Goal: Task Accomplishment & Management: Manage account settings

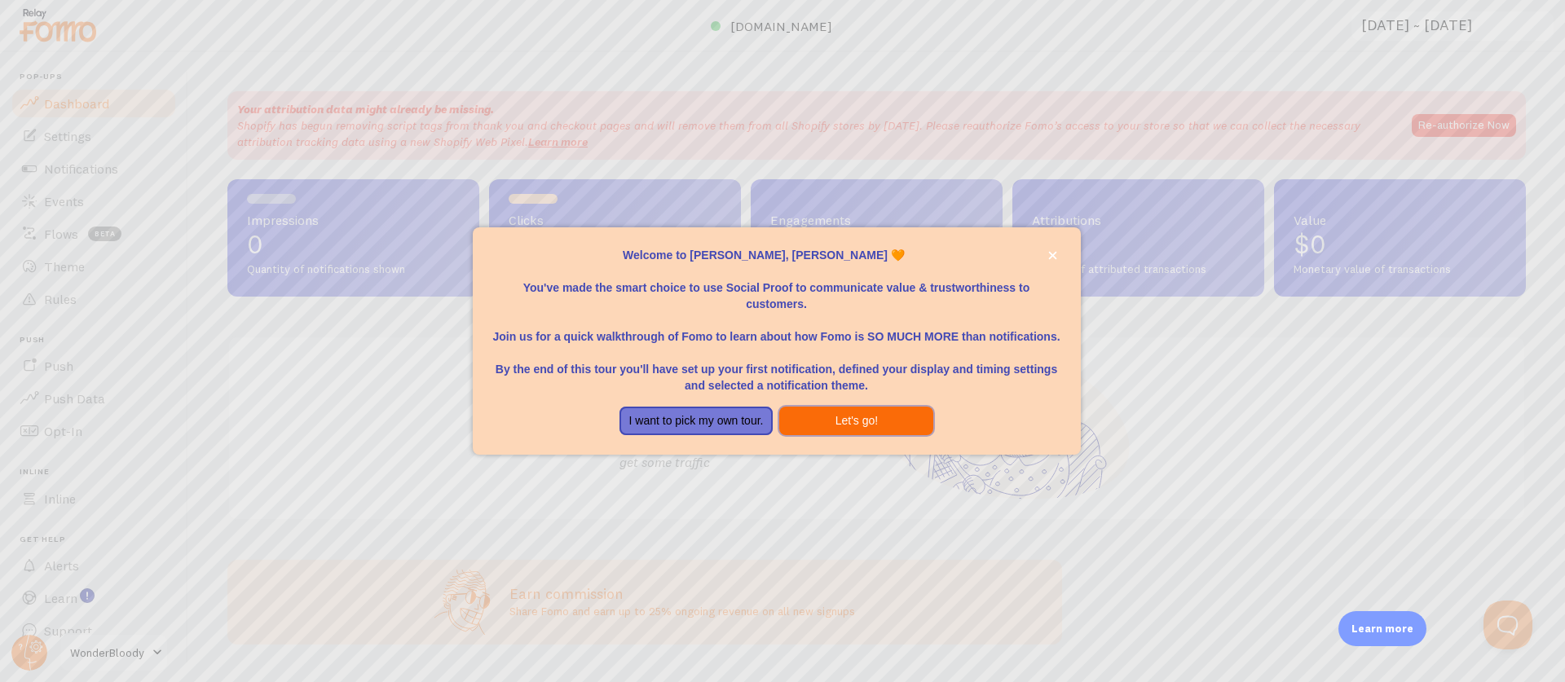
click at [828, 419] on button "Let's go!" at bounding box center [856, 421] width 154 height 29
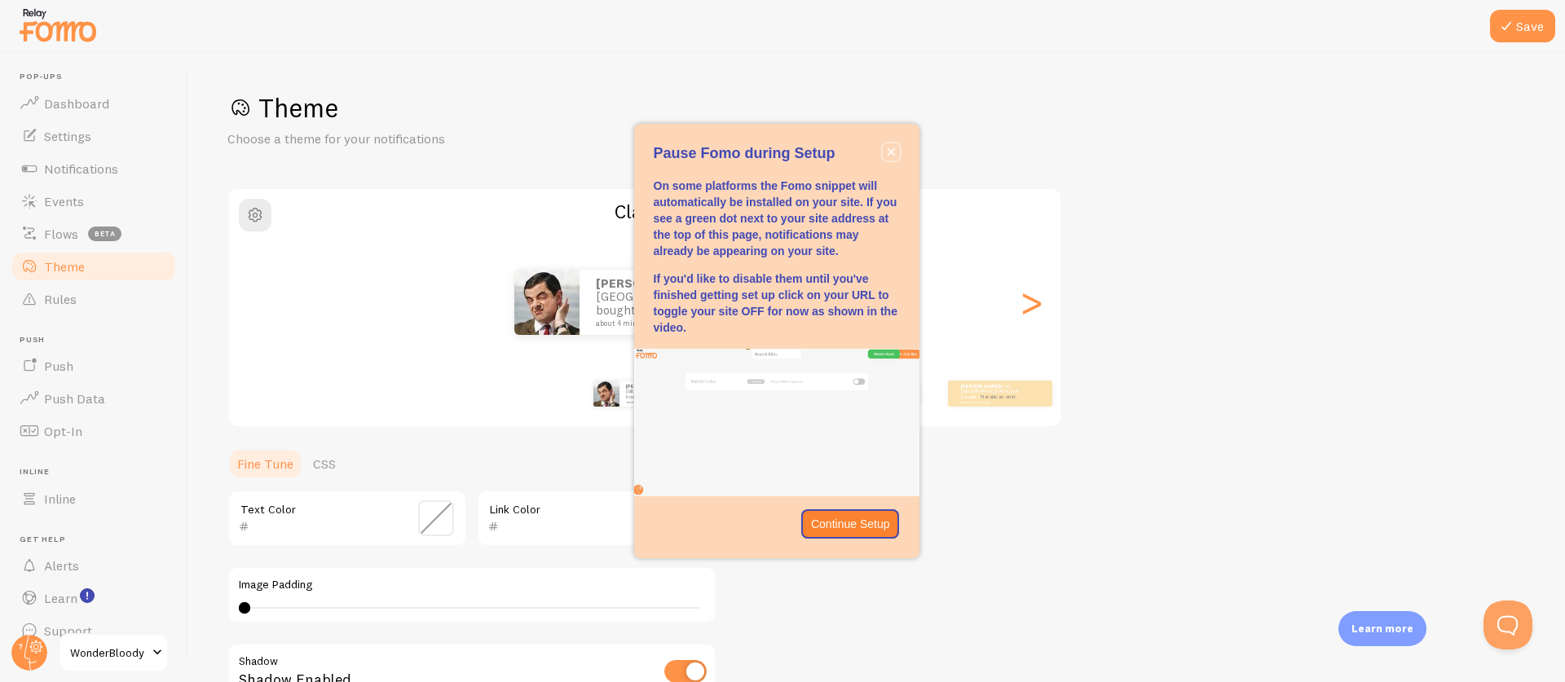
click at [890, 144] on button "close," at bounding box center [891, 151] width 17 height 17
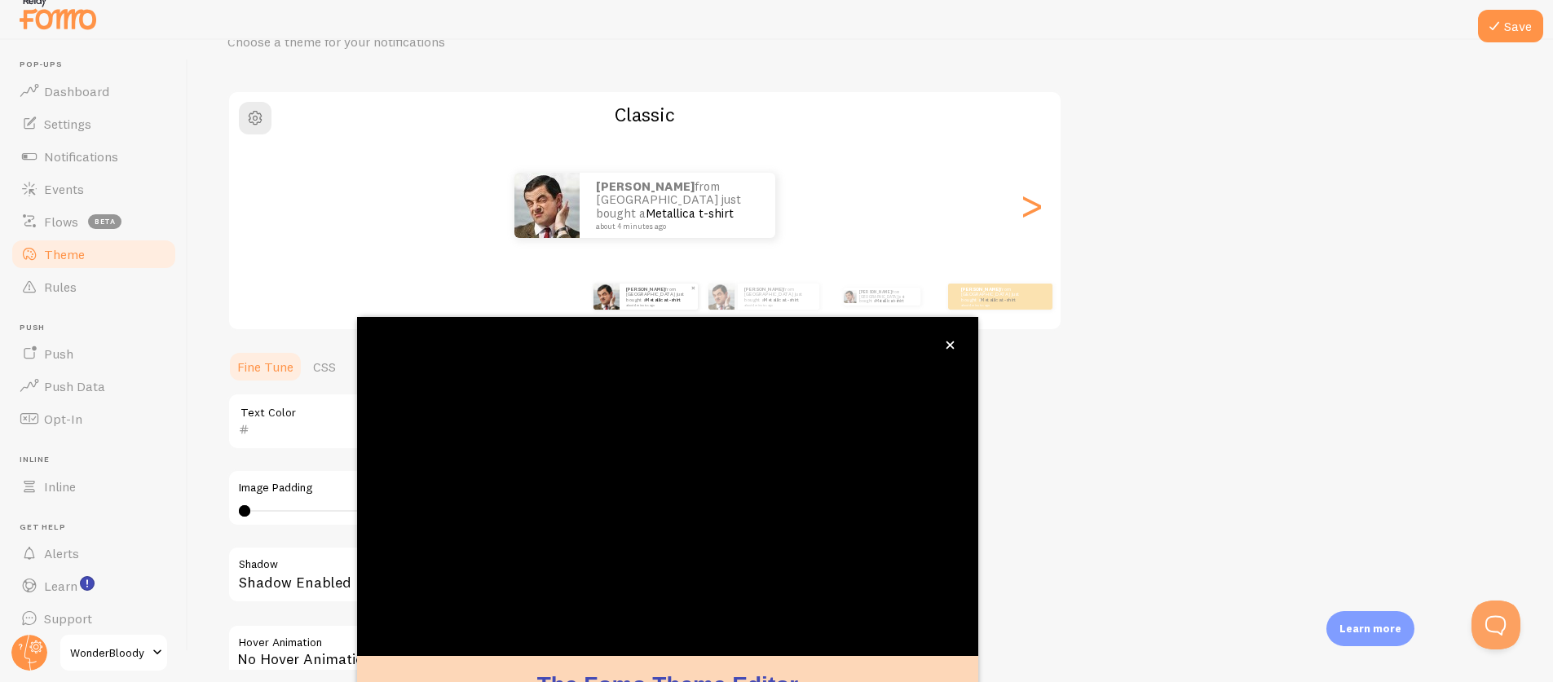
scroll to position [96, 0]
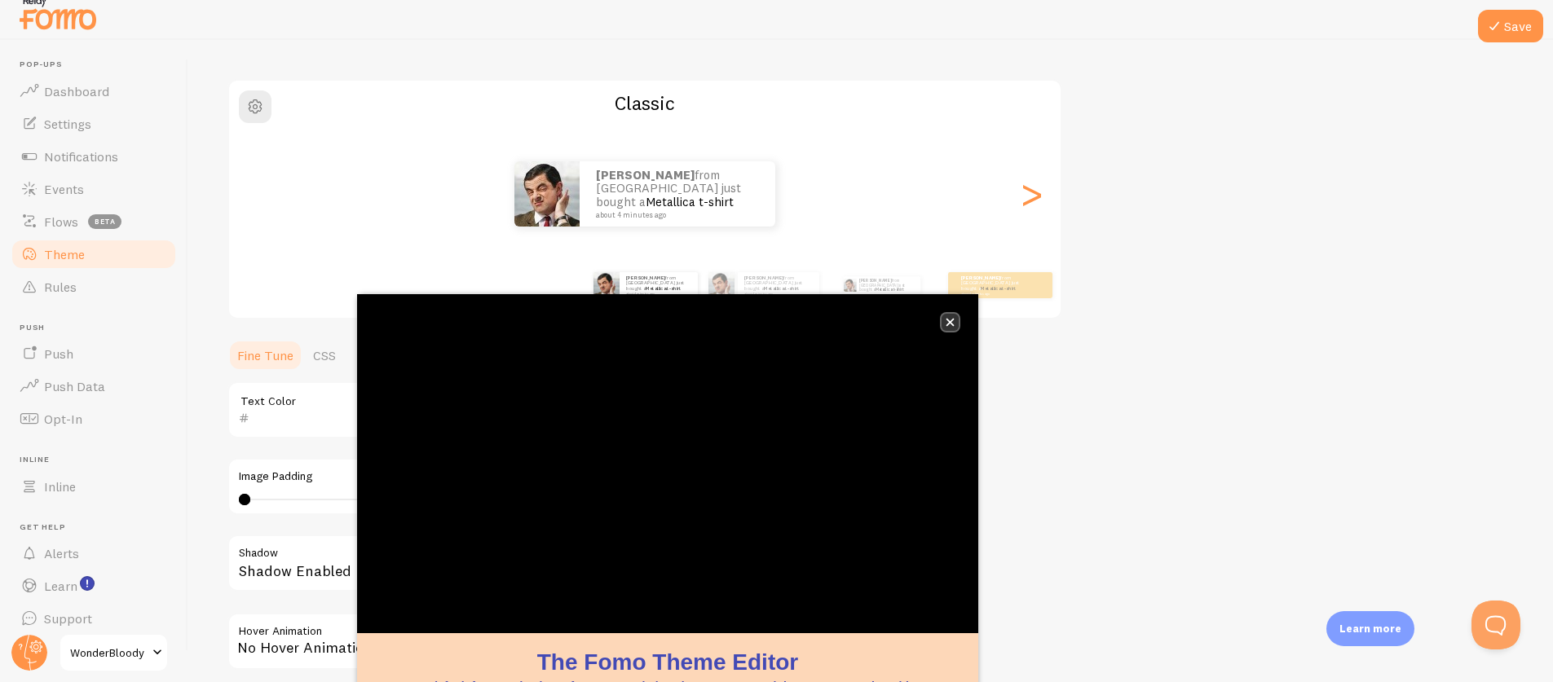
click at [945, 315] on button "close," at bounding box center [949, 322] width 17 height 17
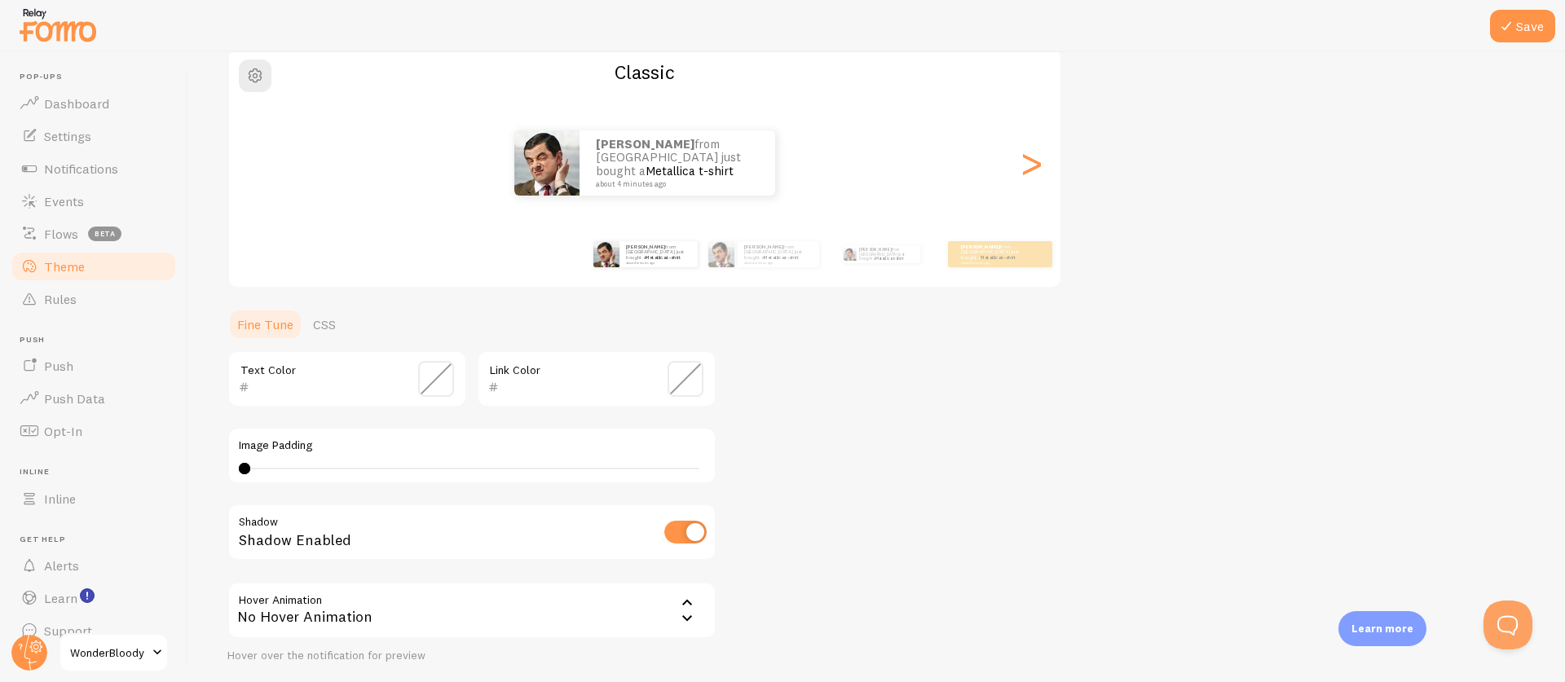
scroll to position [261, 0]
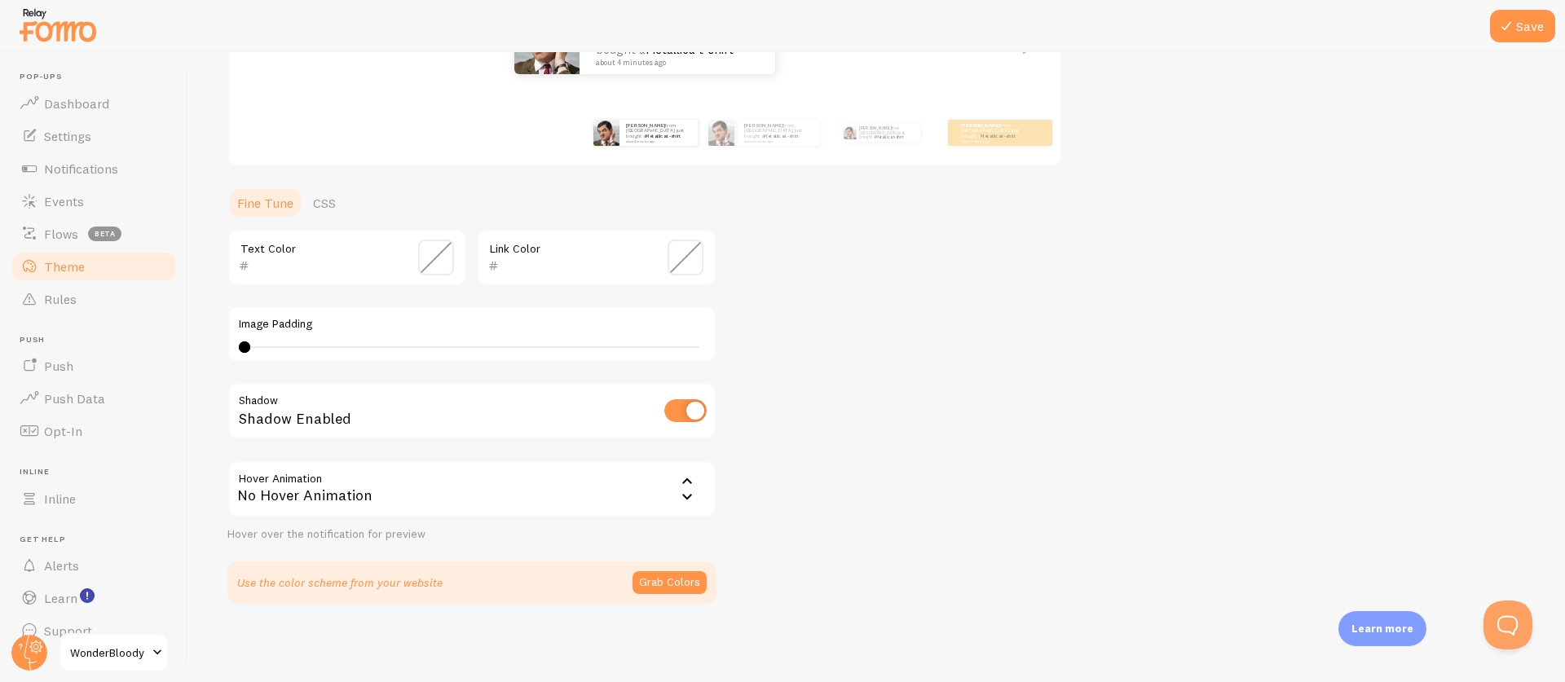
click at [319, 472] on div "No Hover Animation" at bounding box center [471, 488] width 489 height 57
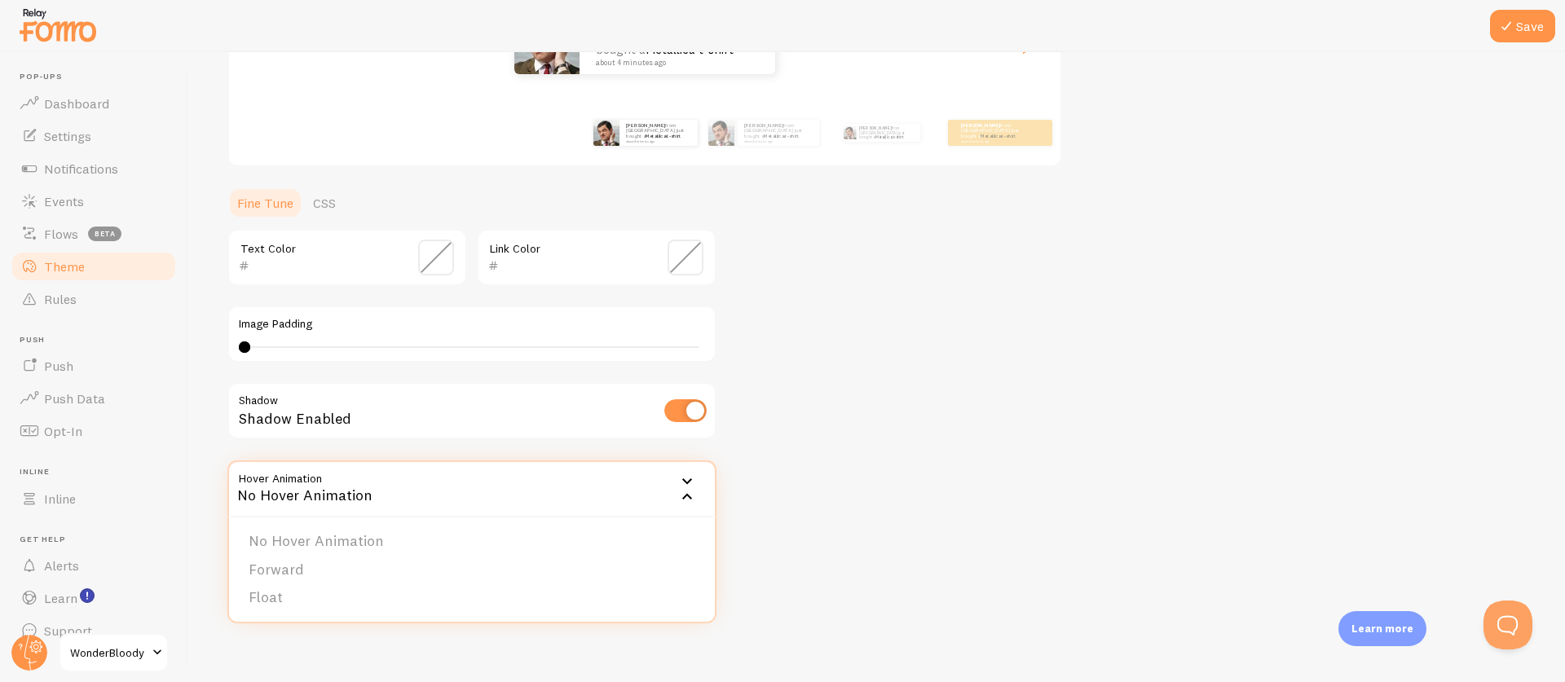
click at [361, 476] on div "No Hover Animation" at bounding box center [471, 488] width 489 height 57
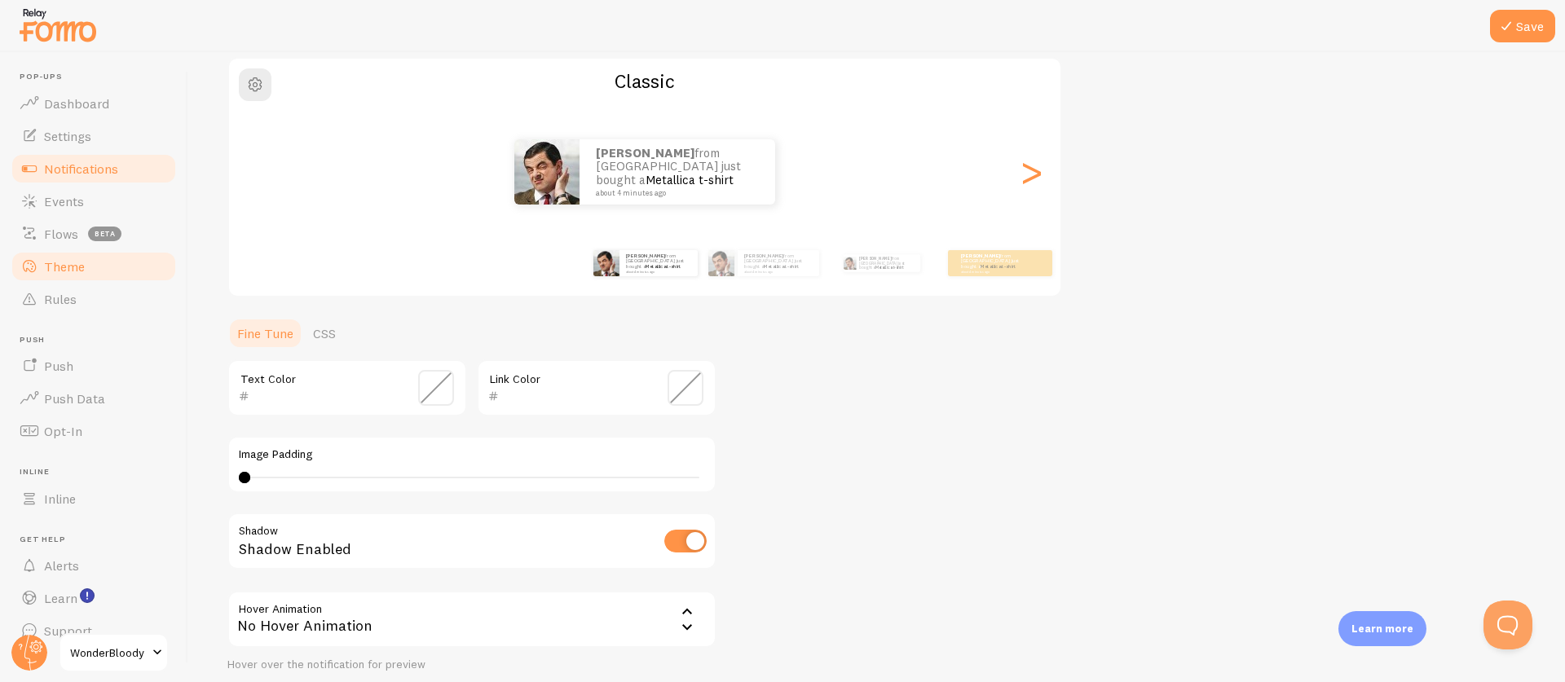
scroll to position [65, 0]
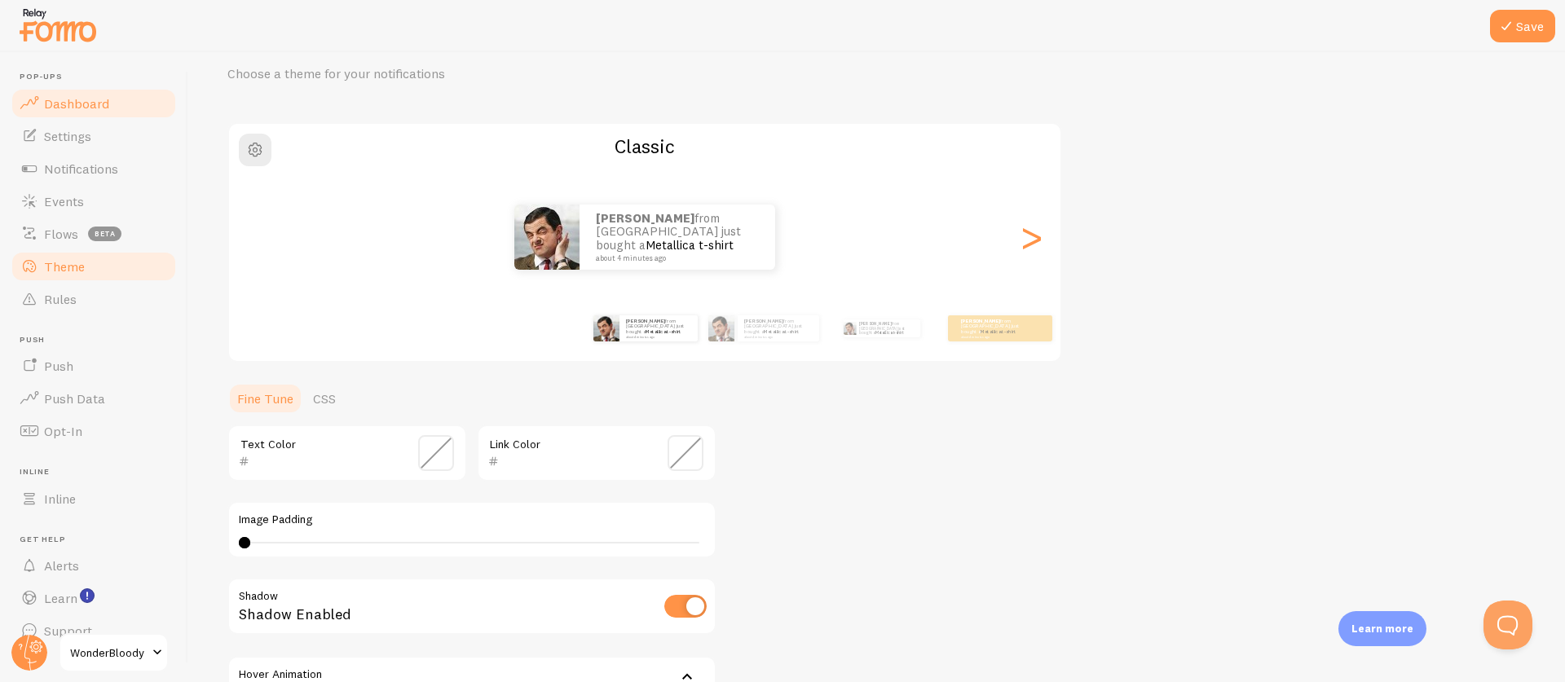
click at [75, 95] on span "Dashboard" at bounding box center [76, 103] width 65 height 16
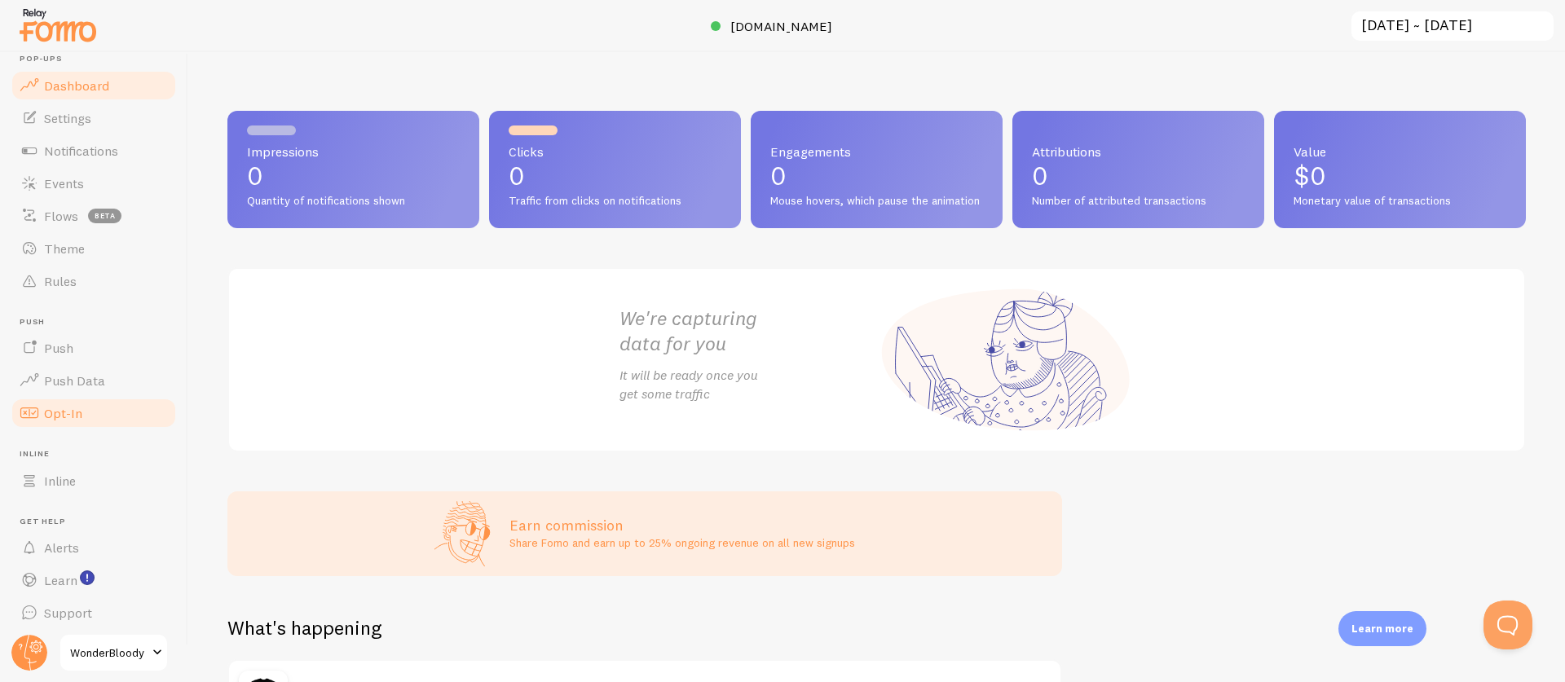
scroll to position [24, 0]
click at [82, 472] on link "Inline" at bounding box center [94, 475] width 168 height 33
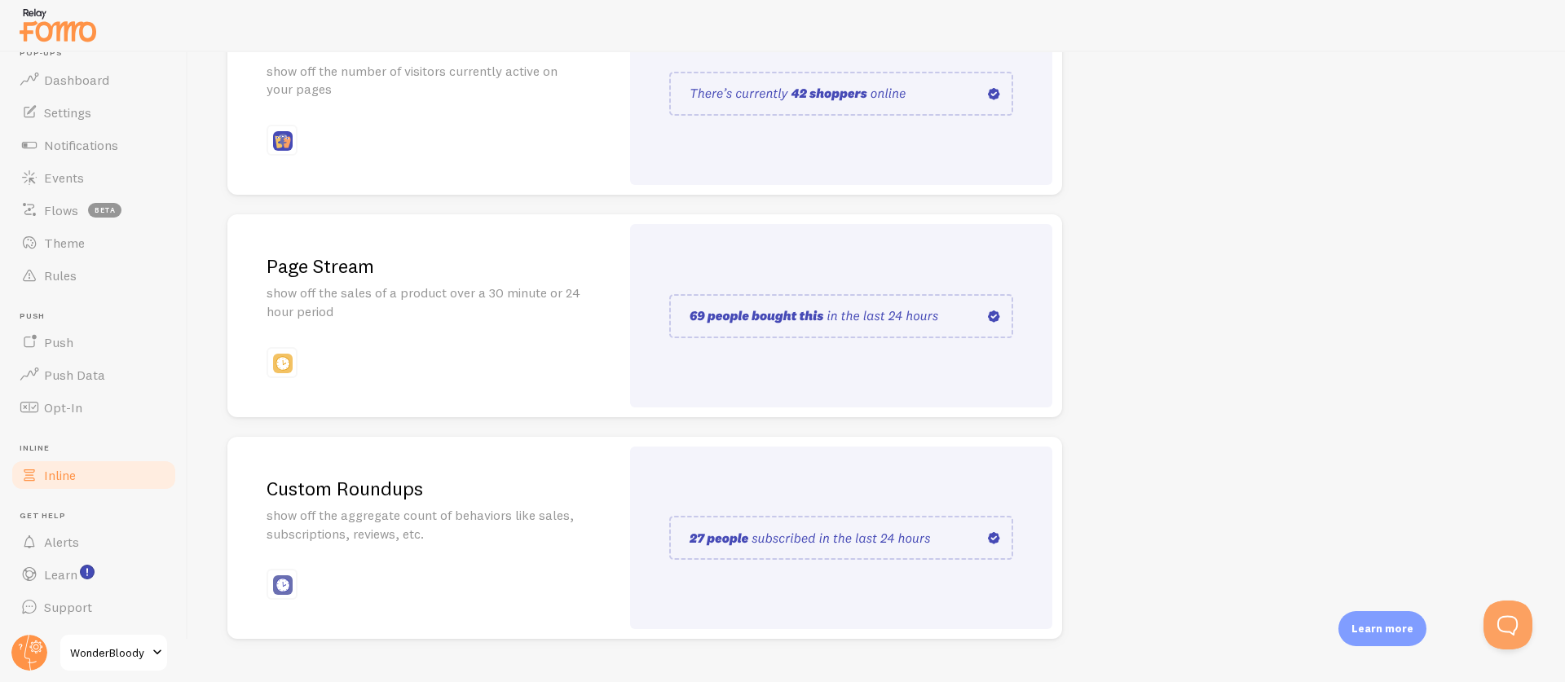
scroll to position [303, 0]
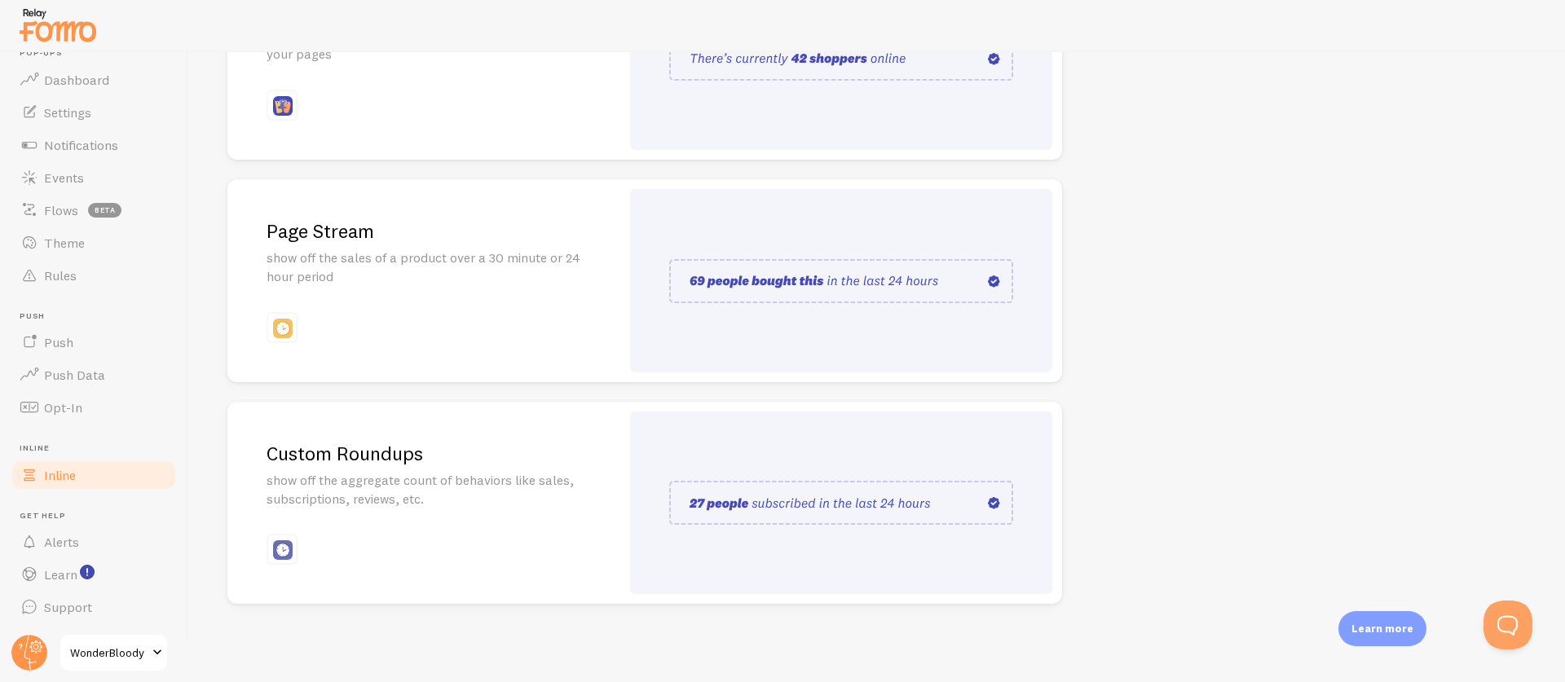
click at [927, 502] on img at bounding box center [841, 503] width 344 height 44
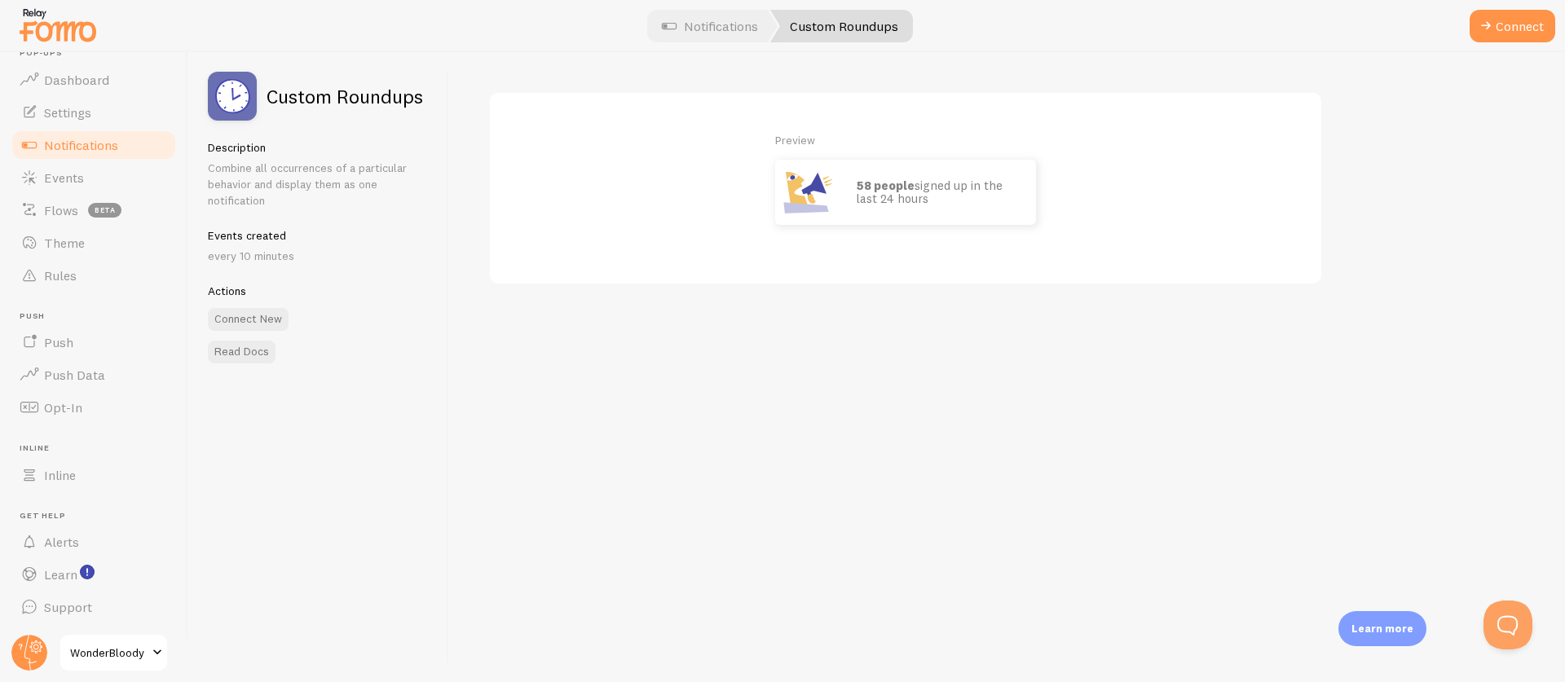
drag, startPoint x: 924, startPoint y: 199, endPoint x: 826, endPoint y: 177, distance: 101.0
click at [826, 177] on div "58 people signed up in the last 24 hours" at bounding box center [905, 192] width 261 height 65
click at [919, 185] on p "58 people signed up in the last 24 hours" at bounding box center [938, 192] width 163 height 27
click at [88, 108] on span "Settings" at bounding box center [67, 112] width 47 height 16
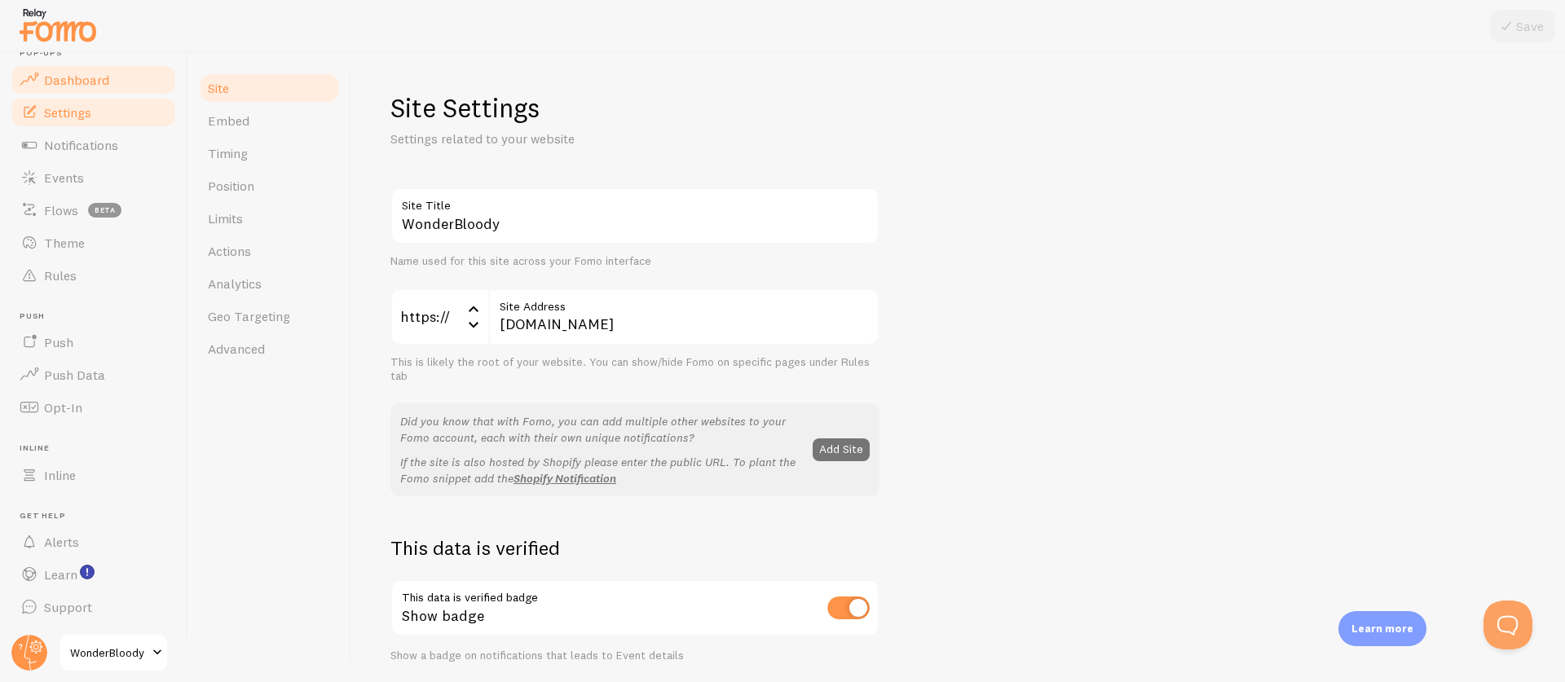
click at [92, 93] on link "Dashboard" at bounding box center [94, 80] width 168 height 33
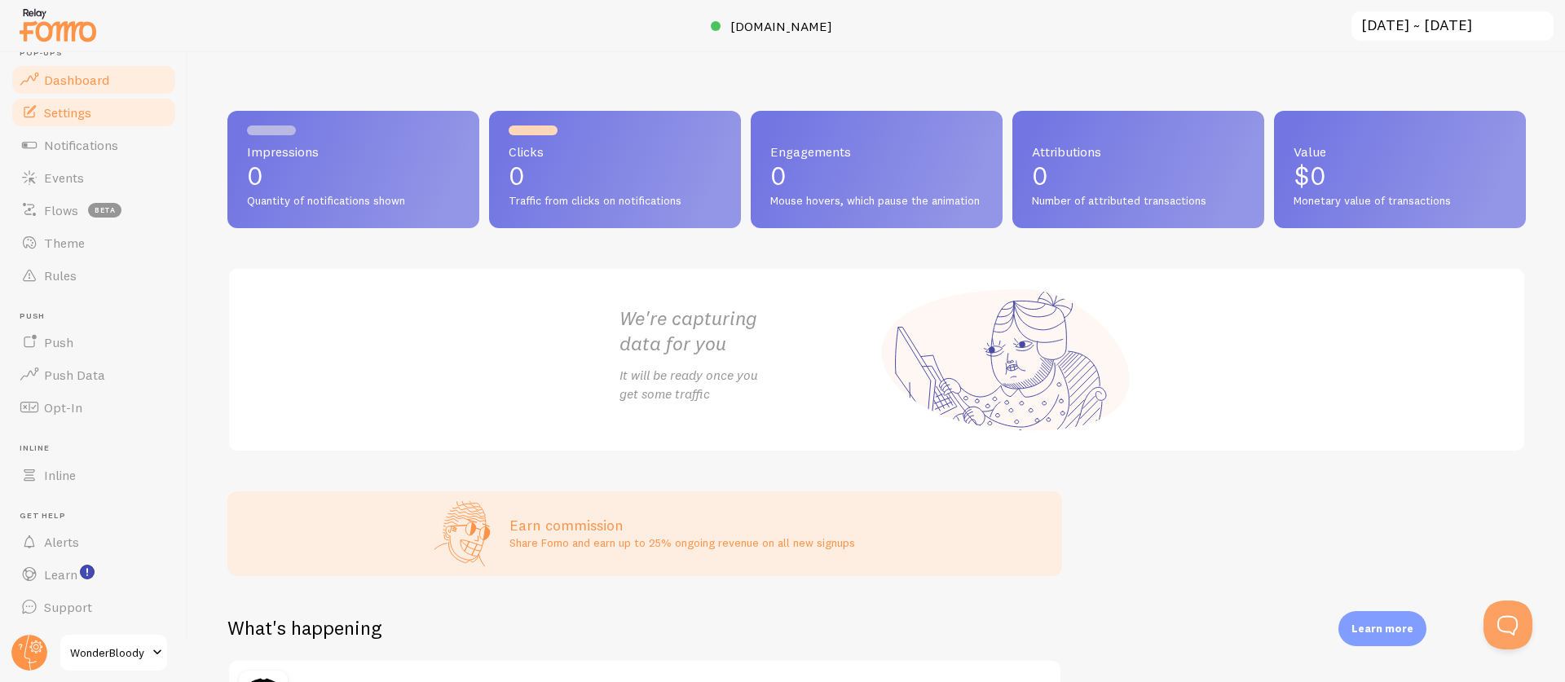
click at [88, 117] on span "Settings" at bounding box center [67, 112] width 47 height 16
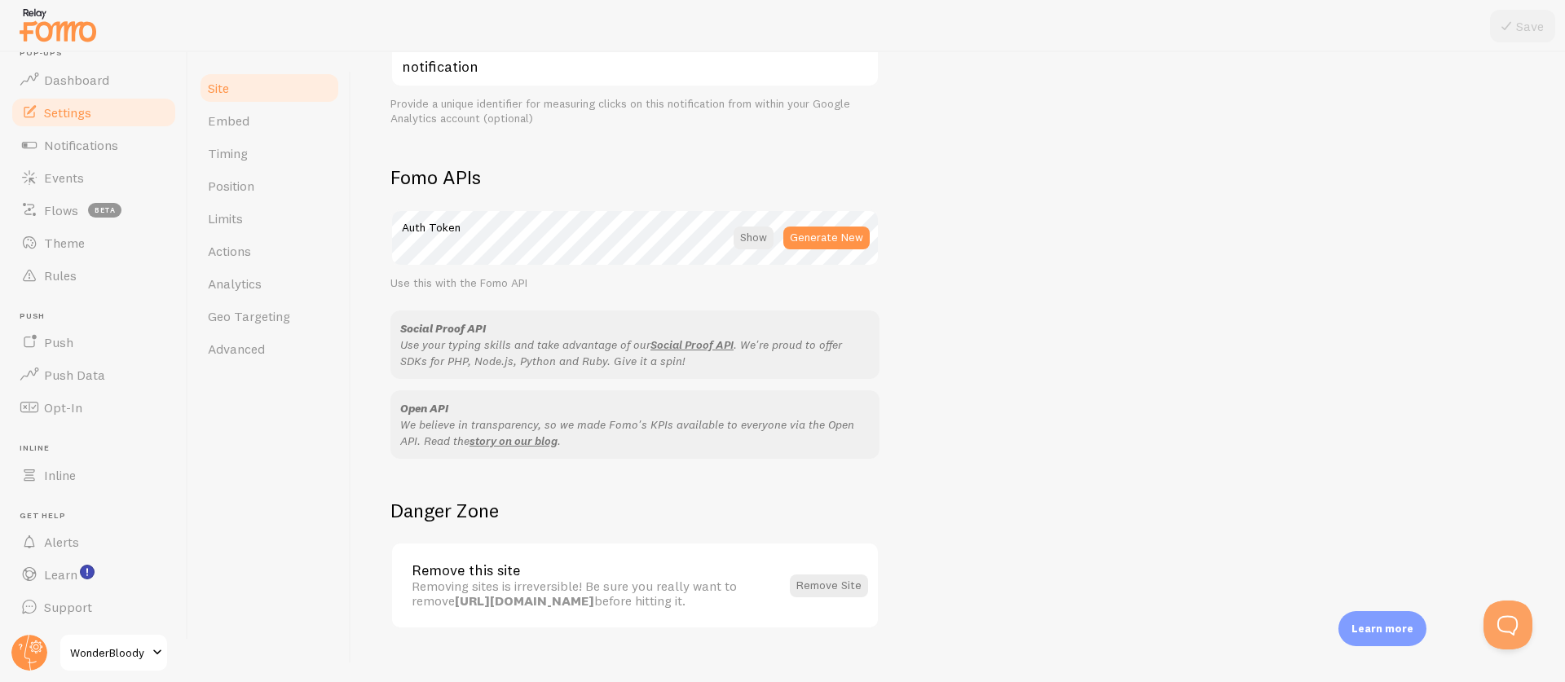
scroll to position [857, 0]
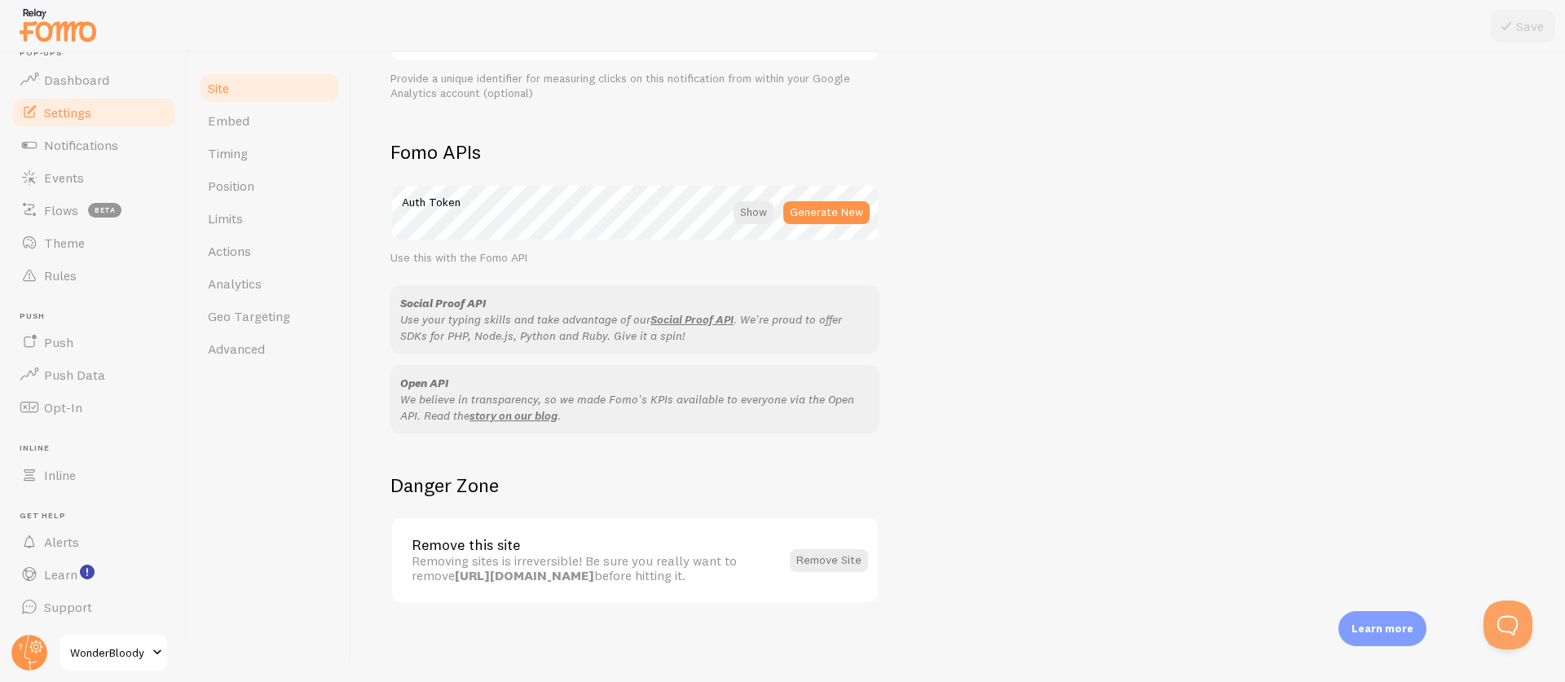
click at [58, 121] on link "Settings" at bounding box center [94, 112] width 168 height 33
click at [63, 137] on span "Notifications" at bounding box center [81, 145] width 74 height 16
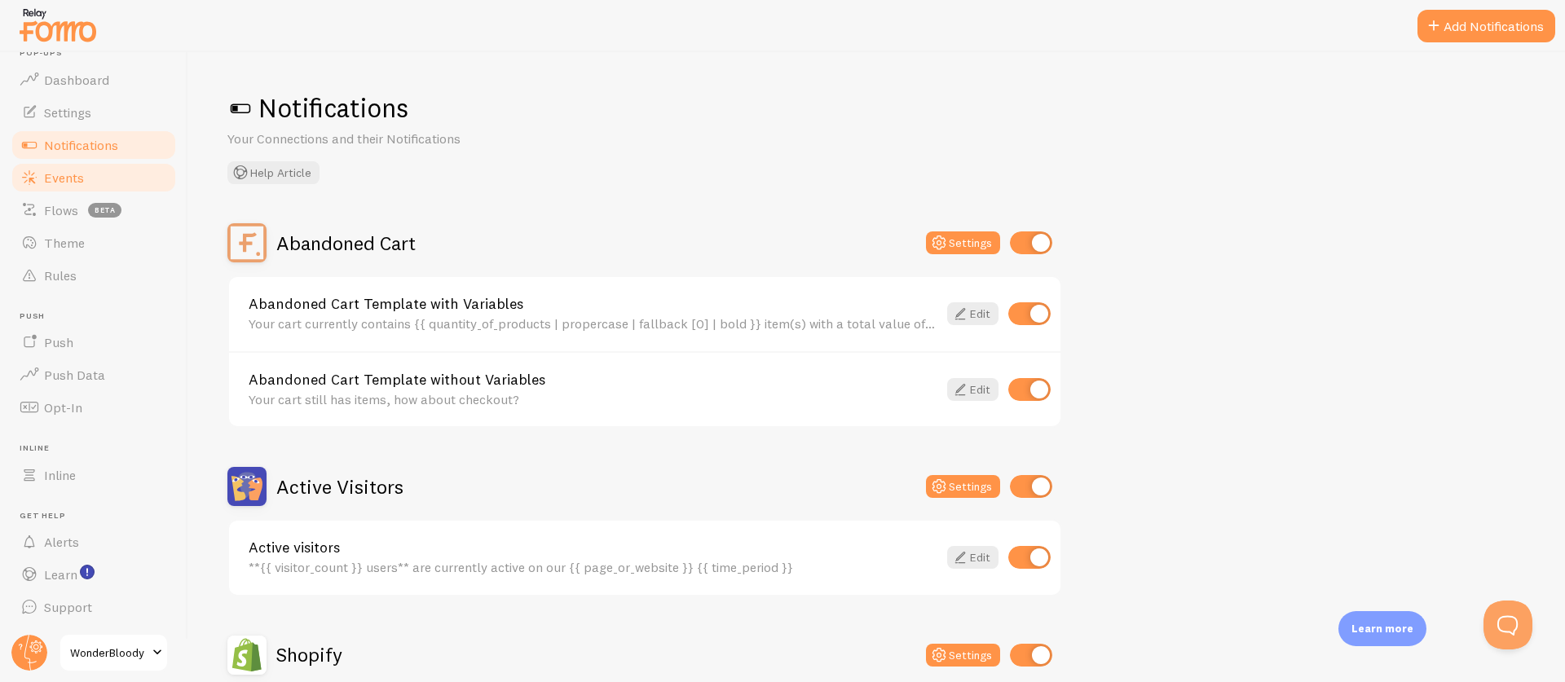
click at [85, 173] on link "Events" at bounding box center [94, 177] width 168 height 33
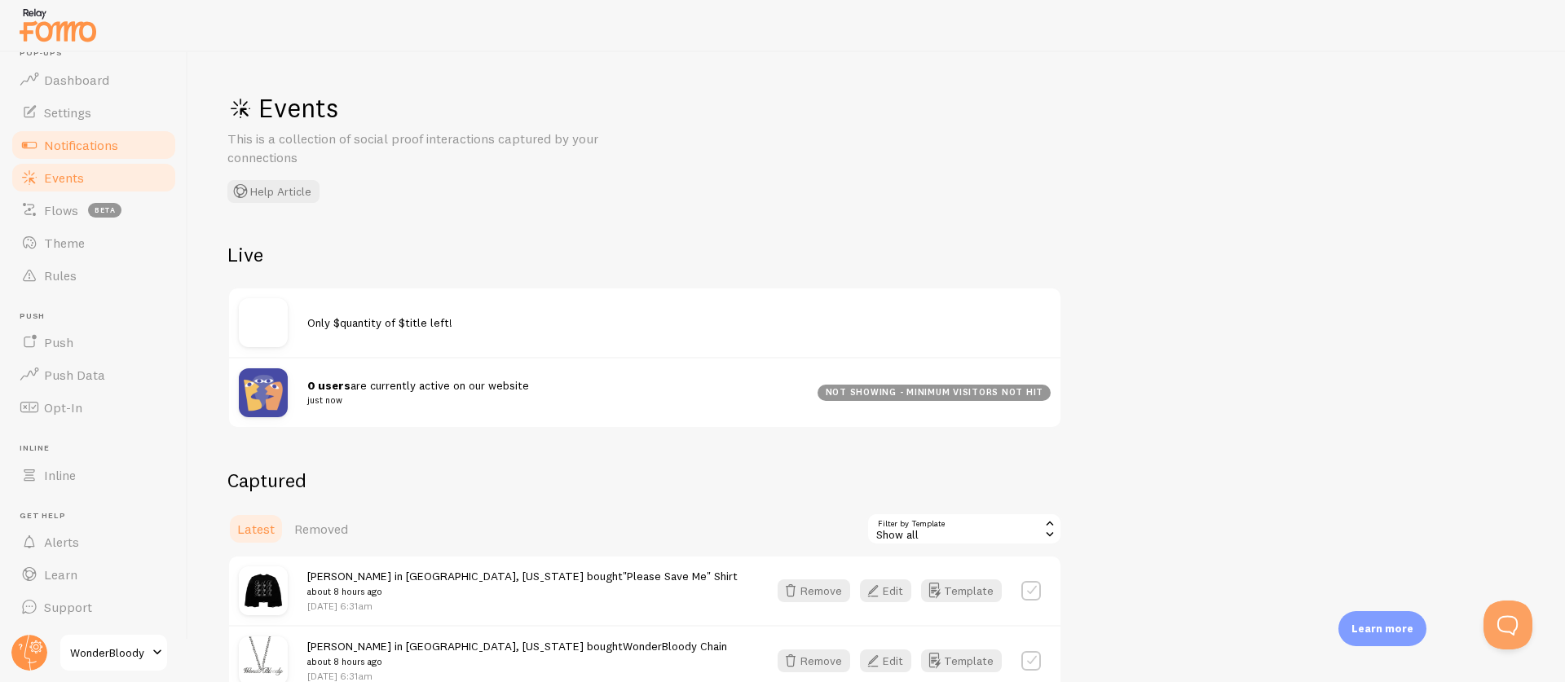
click at [69, 130] on link "Notifications" at bounding box center [94, 145] width 168 height 33
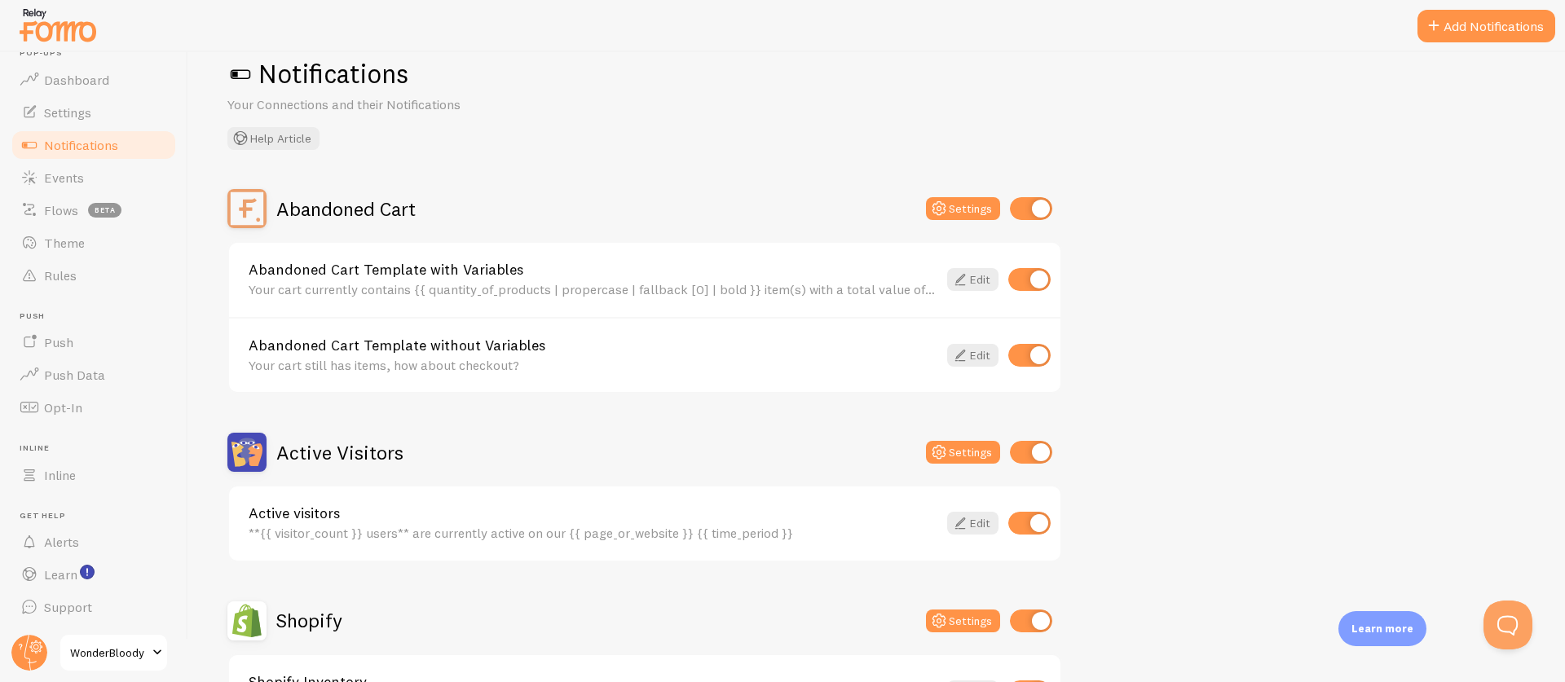
scroll to position [51, 0]
